Goal: Book appointment/travel/reservation

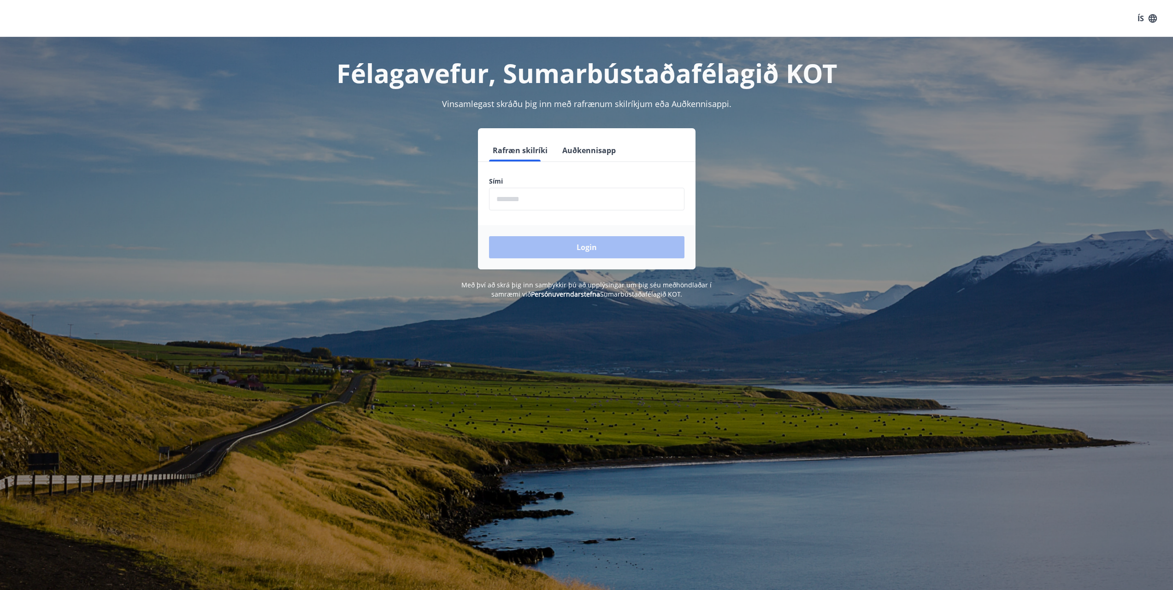
click at [544, 198] on input "phone" at bounding box center [586, 199] width 195 height 23
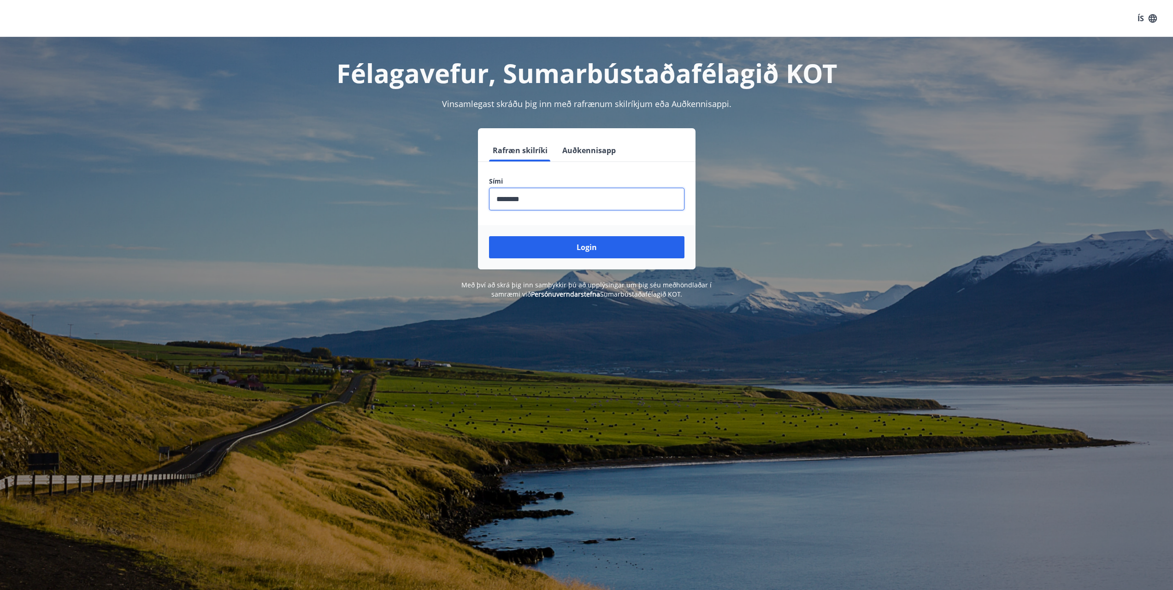
type input "********"
click at [489, 236] on button "Login" at bounding box center [586, 247] width 195 height 22
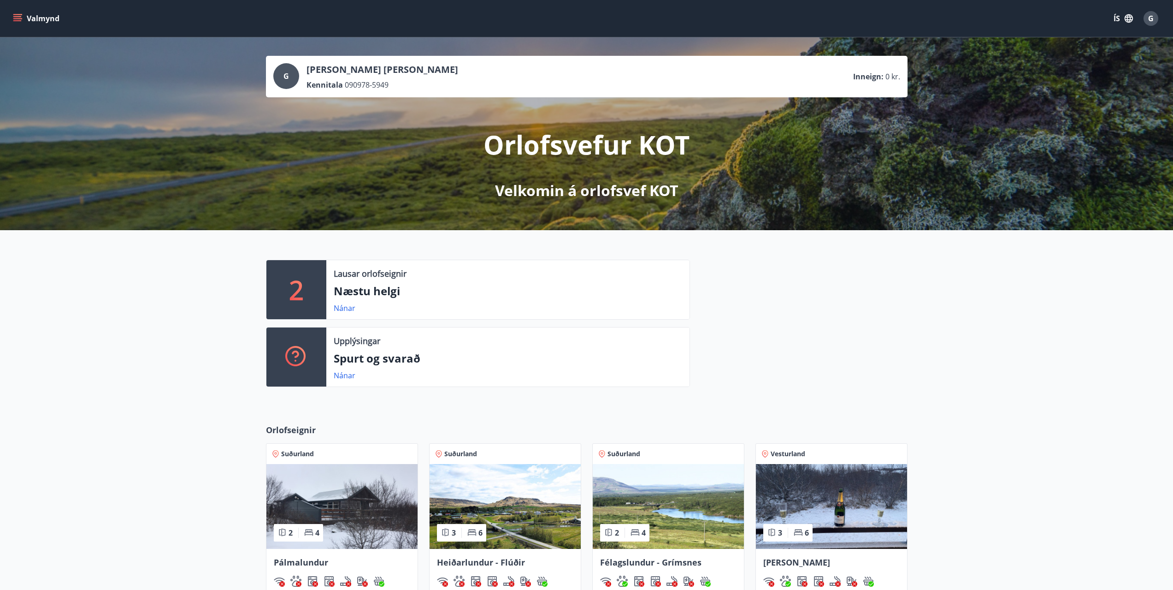
click at [18, 18] on icon "menu" at bounding box center [17, 18] width 9 height 9
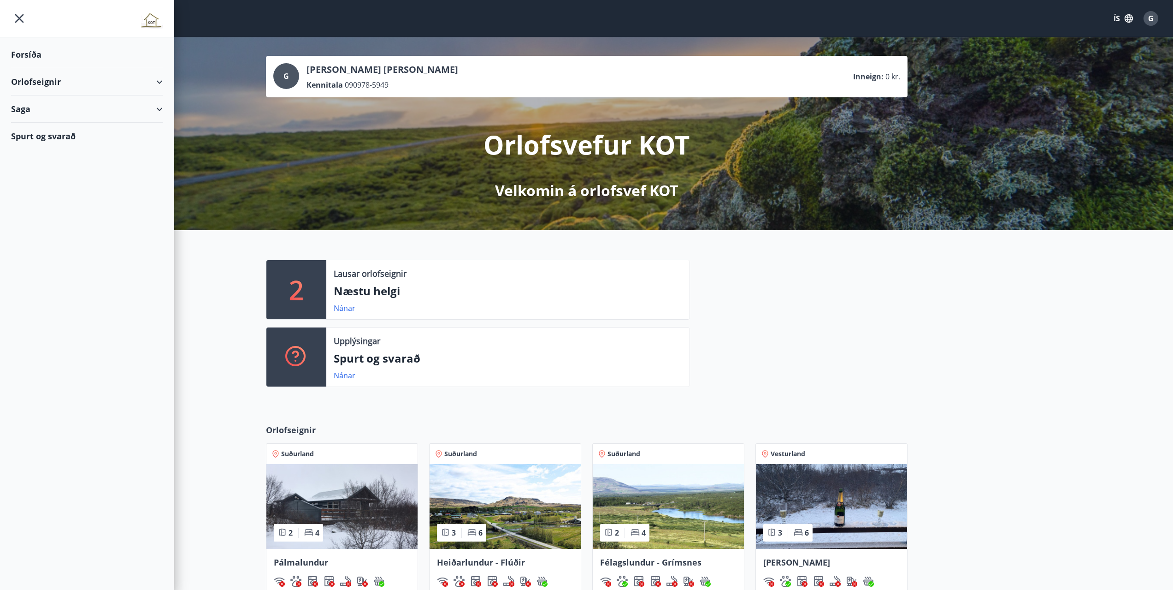
click at [43, 83] on div "Orlofseignir" at bounding box center [87, 81] width 152 height 27
click at [41, 105] on div "Framboð" at bounding box center [86, 104] width 137 height 19
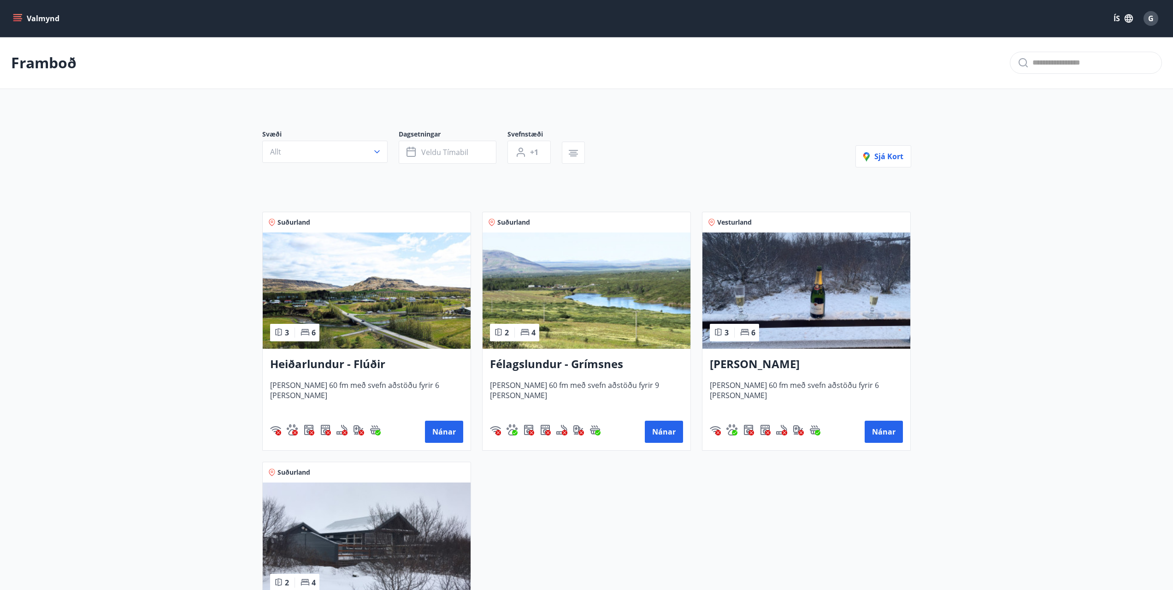
click at [18, 19] on icon "menu" at bounding box center [17, 18] width 9 height 9
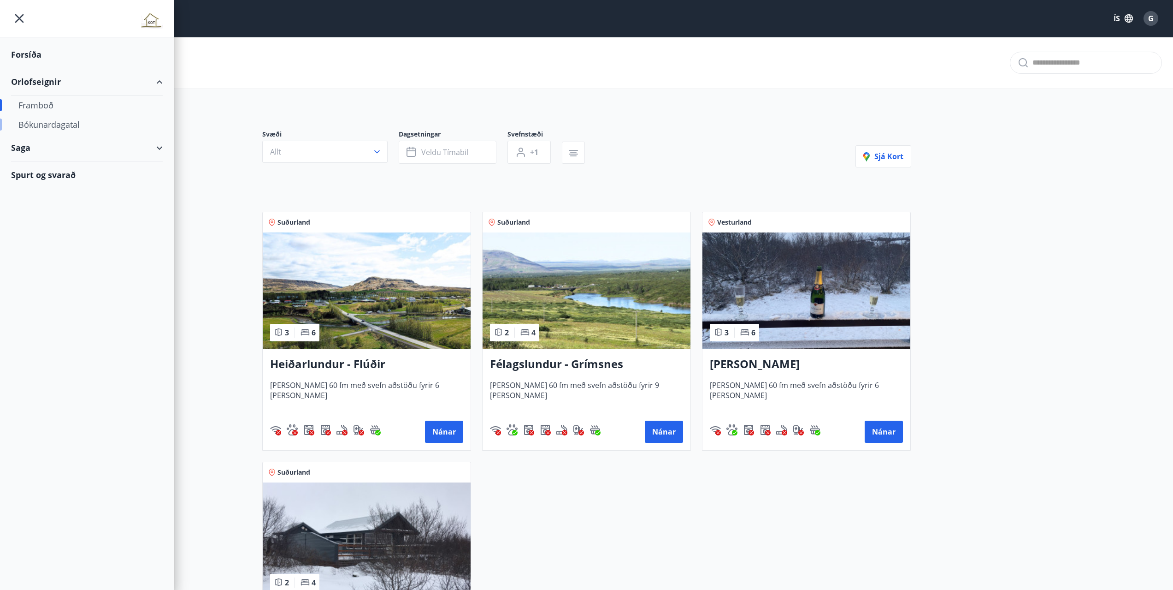
click at [62, 124] on div "Bókunardagatal" at bounding box center [86, 124] width 137 height 19
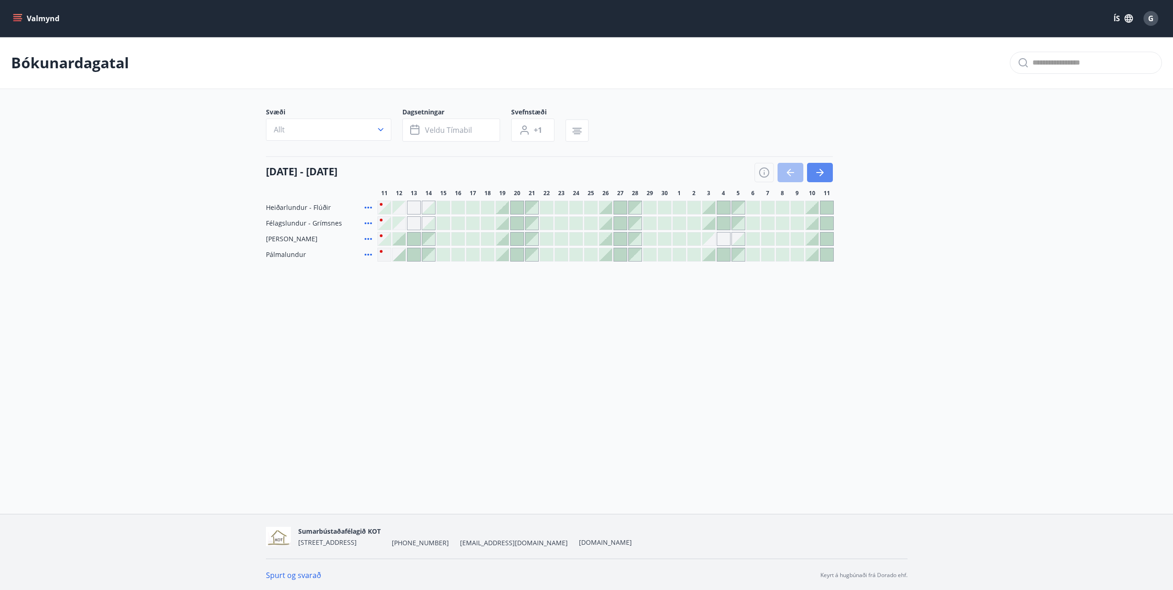
click at [826, 174] on button "button" at bounding box center [820, 172] width 26 height 19
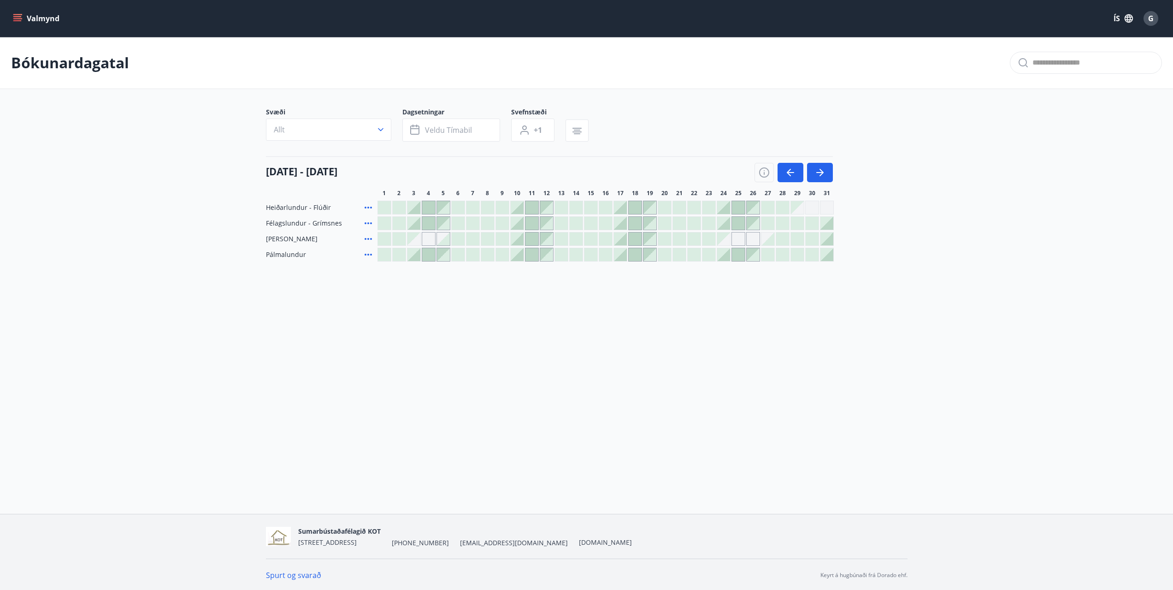
click at [624, 237] on div at bounding box center [620, 238] width 13 height 13
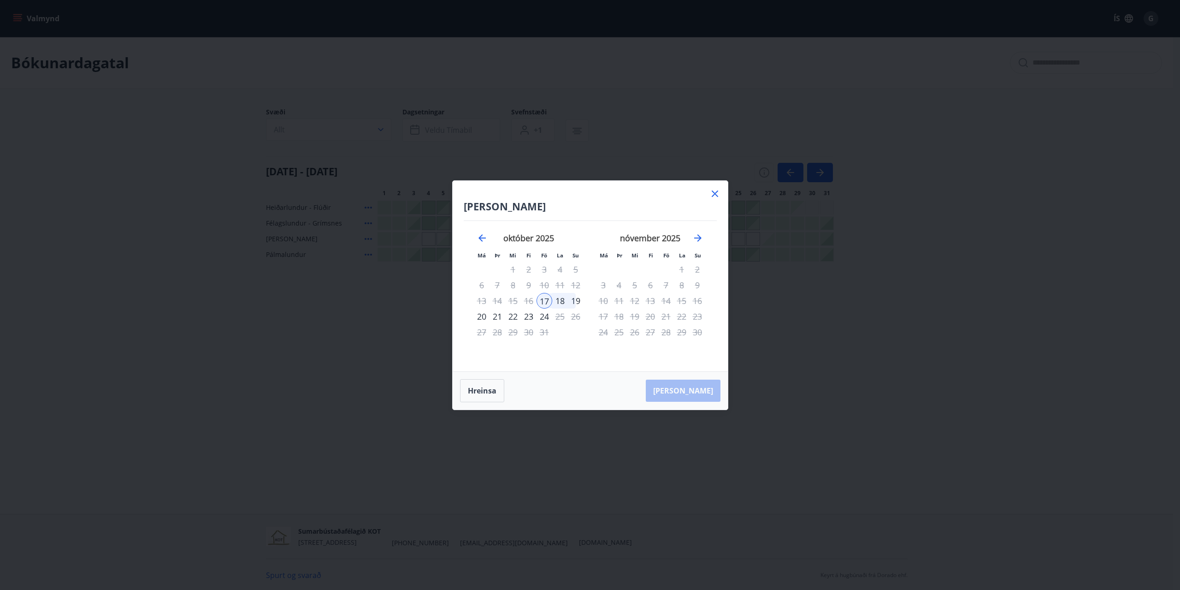
click at [712, 195] on icon at bounding box center [715, 193] width 6 height 6
